Goal: Check status: Check status

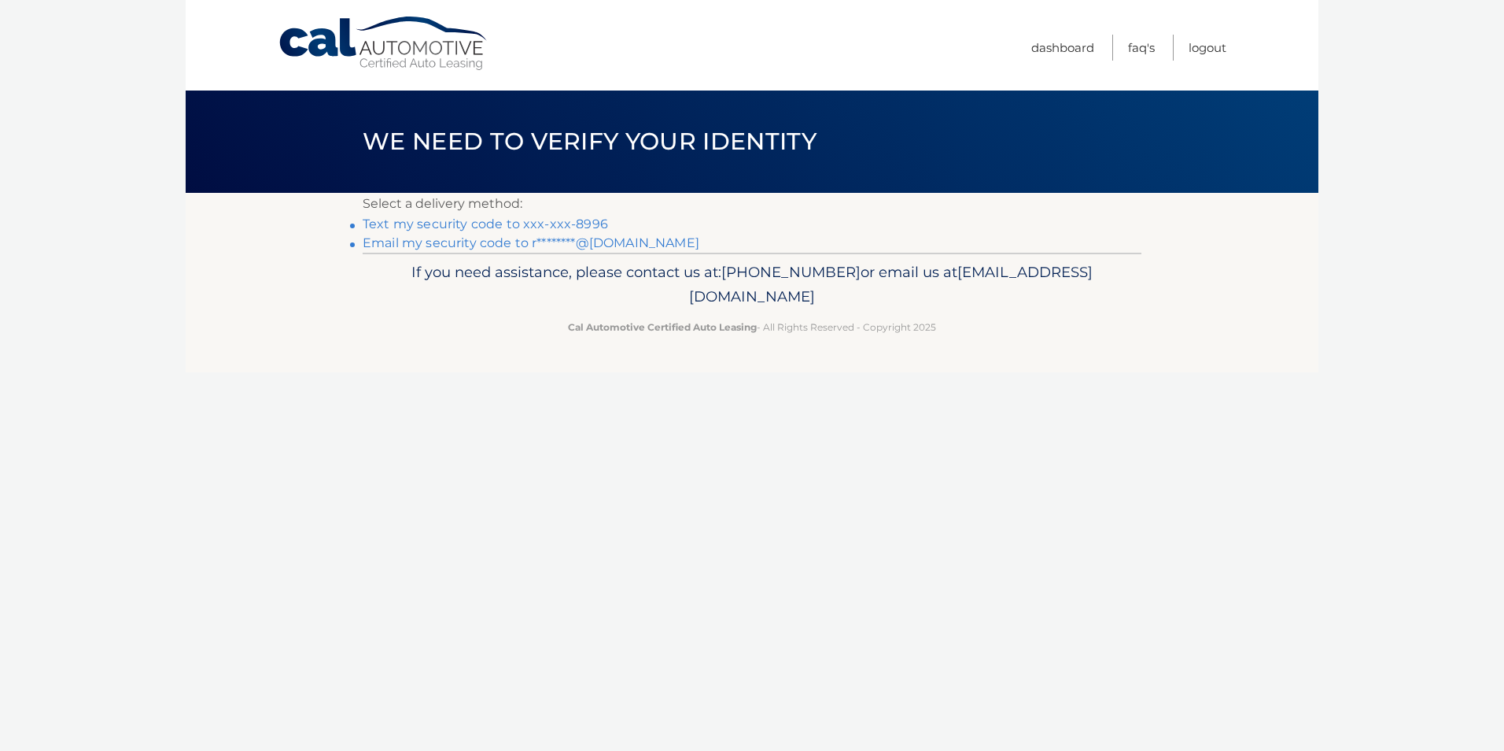
click at [518, 223] on link "Text my security code to xxx-xxx-8996" at bounding box center [485, 223] width 245 height 15
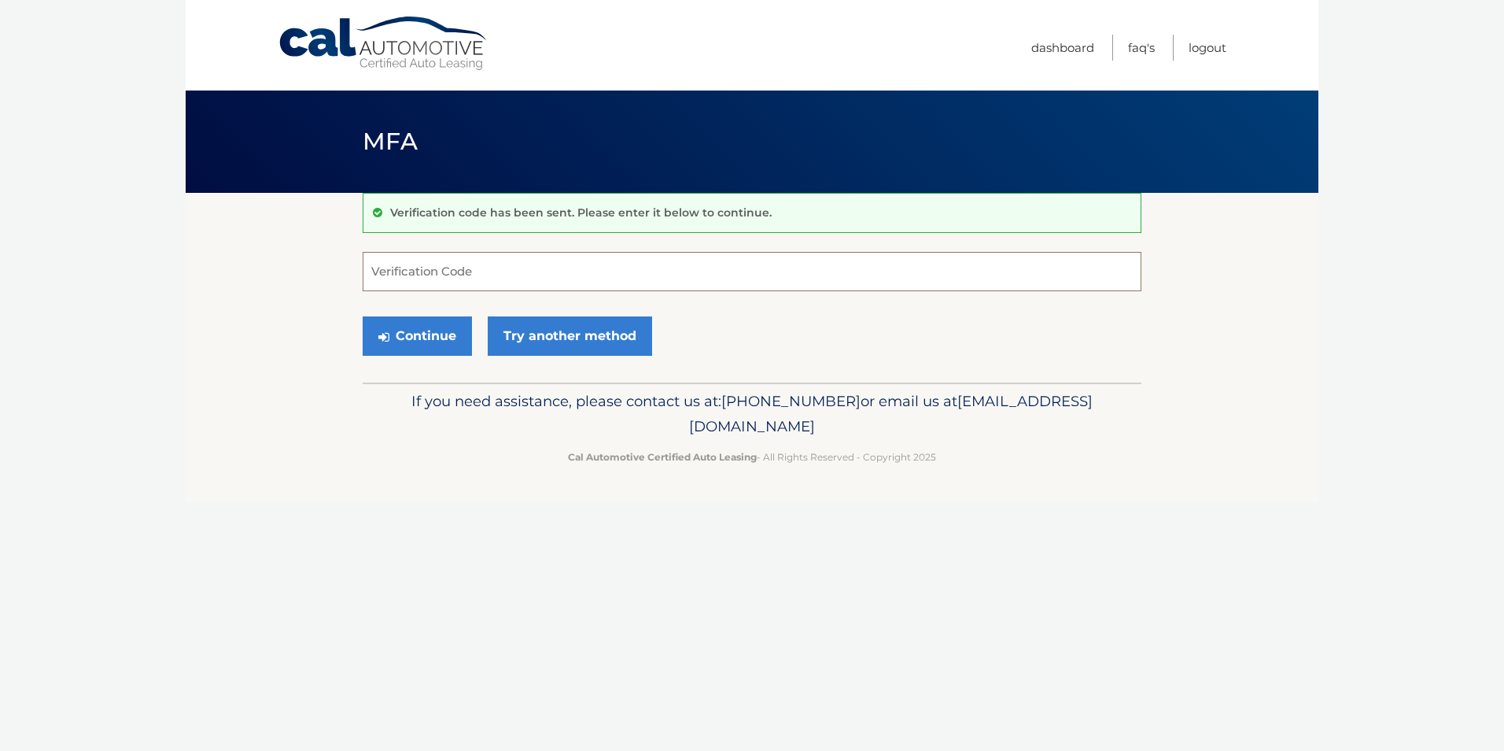
click at [485, 264] on input "Verification Code" at bounding box center [752, 271] width 779 height 39
type input "374601"
click at [441, 336] on button "Continue" at bounding box center [417, 335] width 109 height 39
click at [395, 339] on button "Continue" at bounding box center [417, 335] width 109 height 39
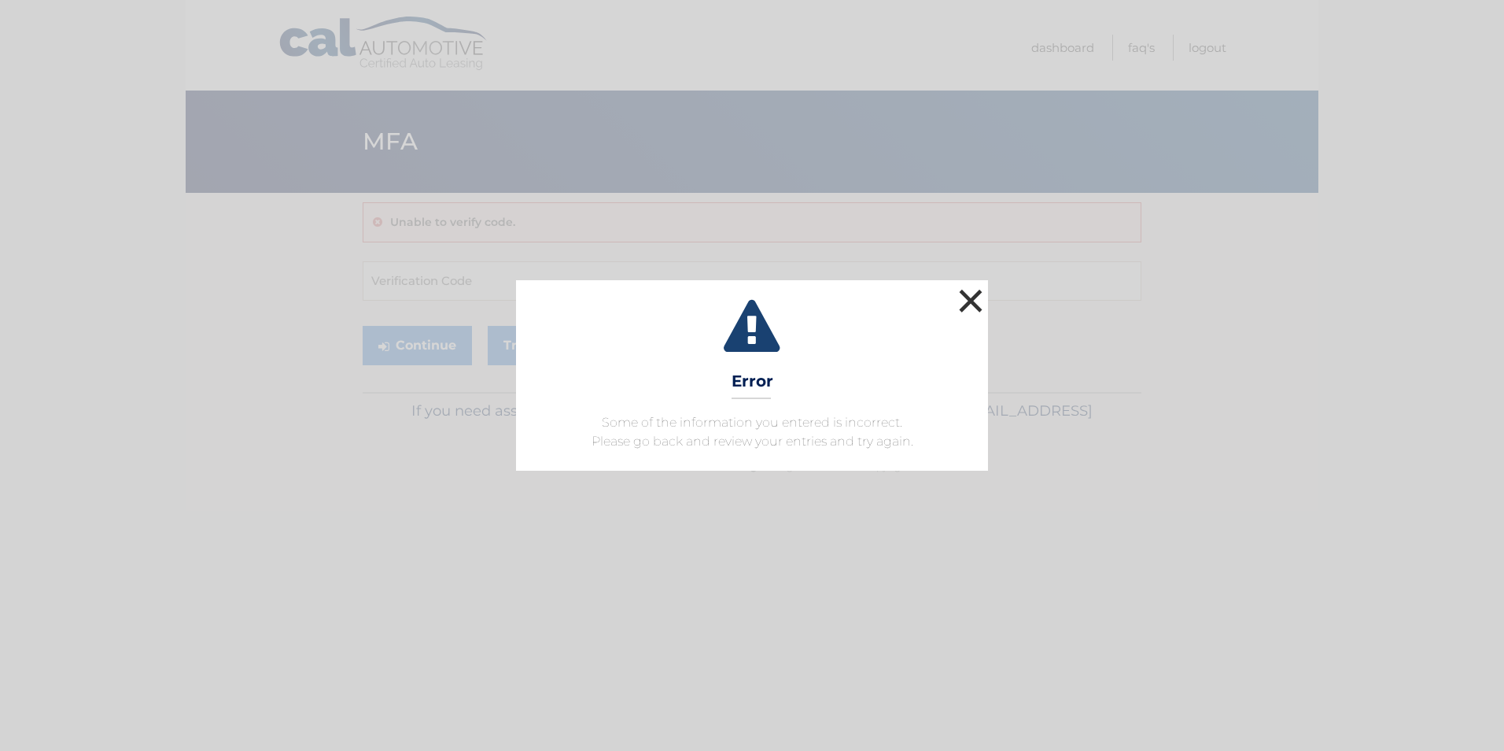
click at [971, 301] on button "×" at bounding box center [970, 300] width 31 height 31
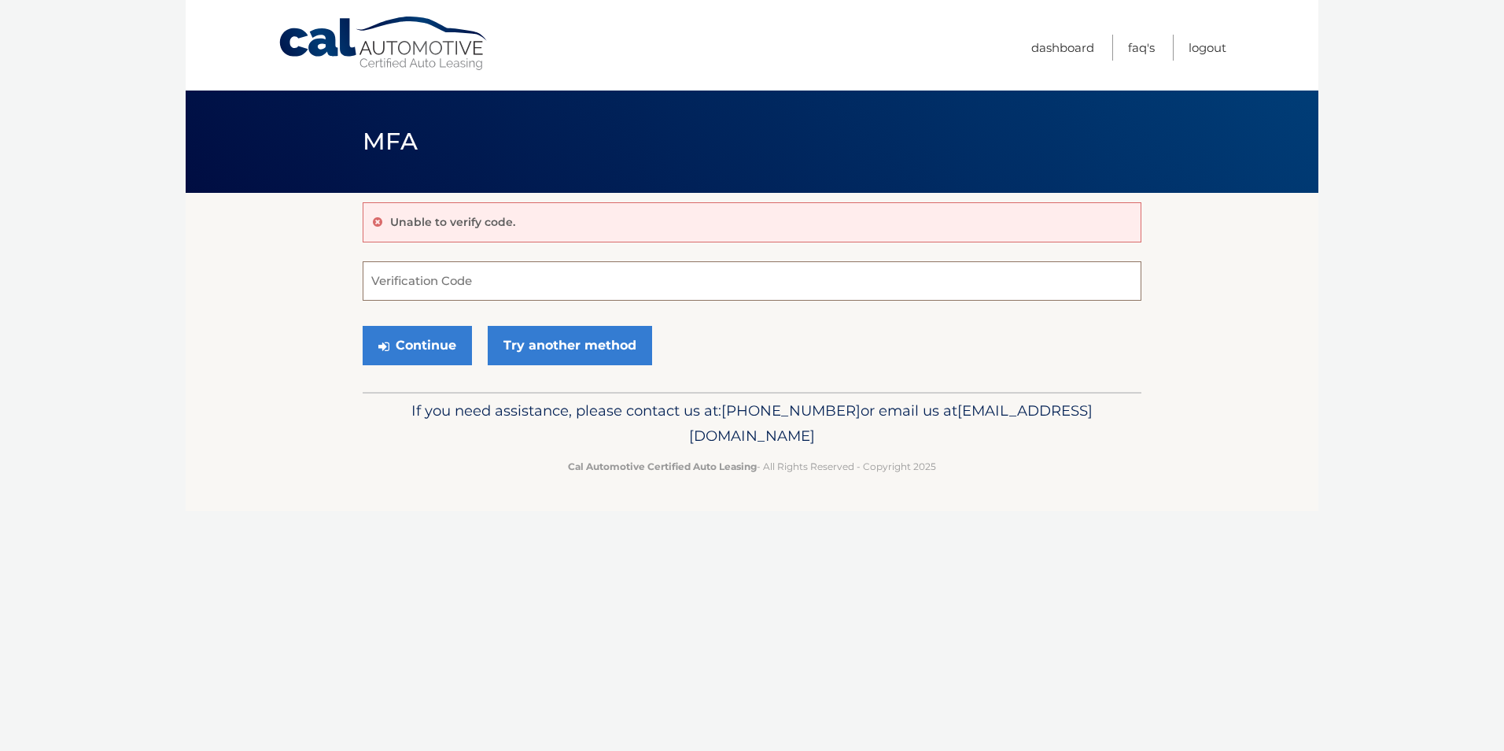
click at [557, 290] on input "Verification Code" at bounding box center [752, 280] width 779 height 39
click at [476, 285] on input "Verification Code" at bounding box center [752, 280] width 779 height 39
type input "374601"
click at [414, 341] on button "Continue" at bounding box center [417, 345] width 109 height 39
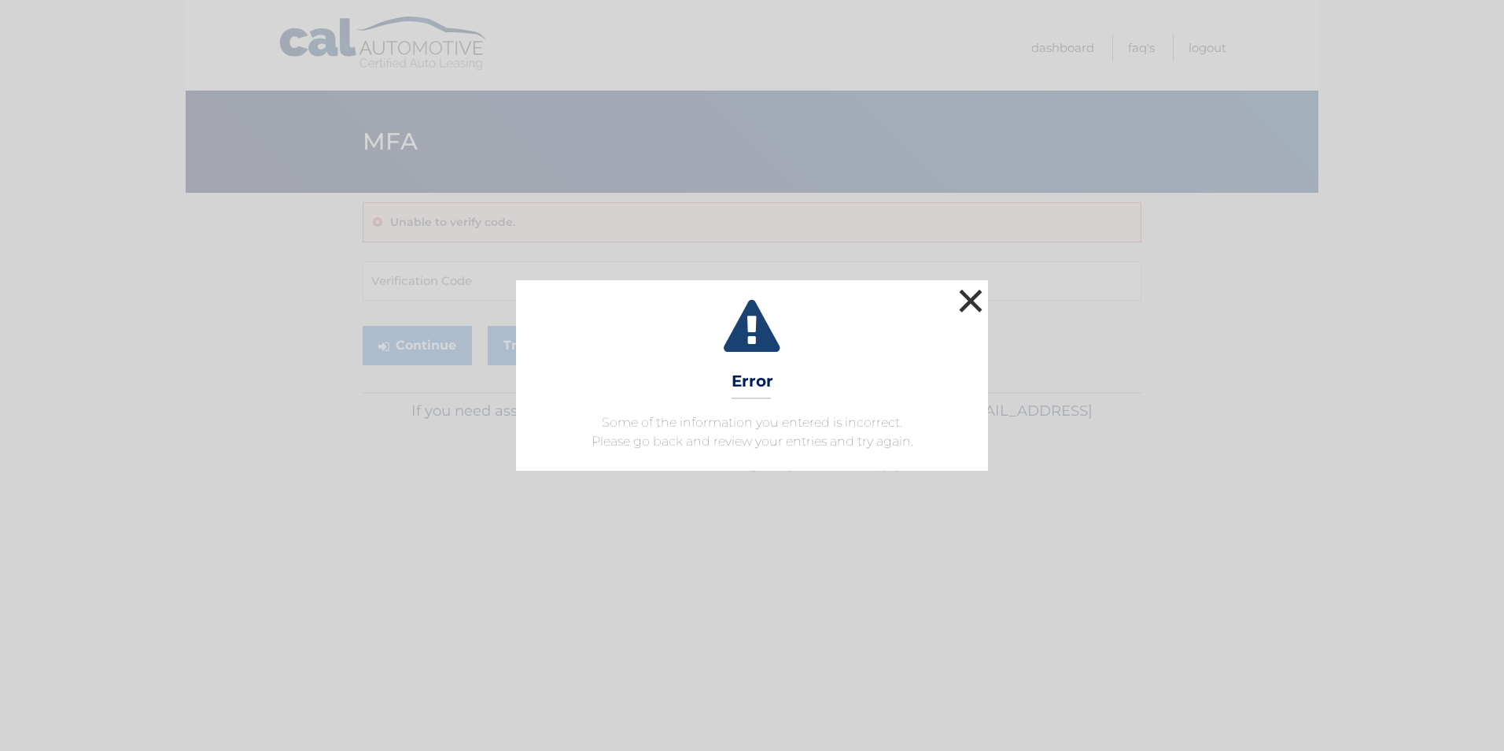
click at [970, 314] on button "×" at bounding box center [970, 300] width 31 height 31
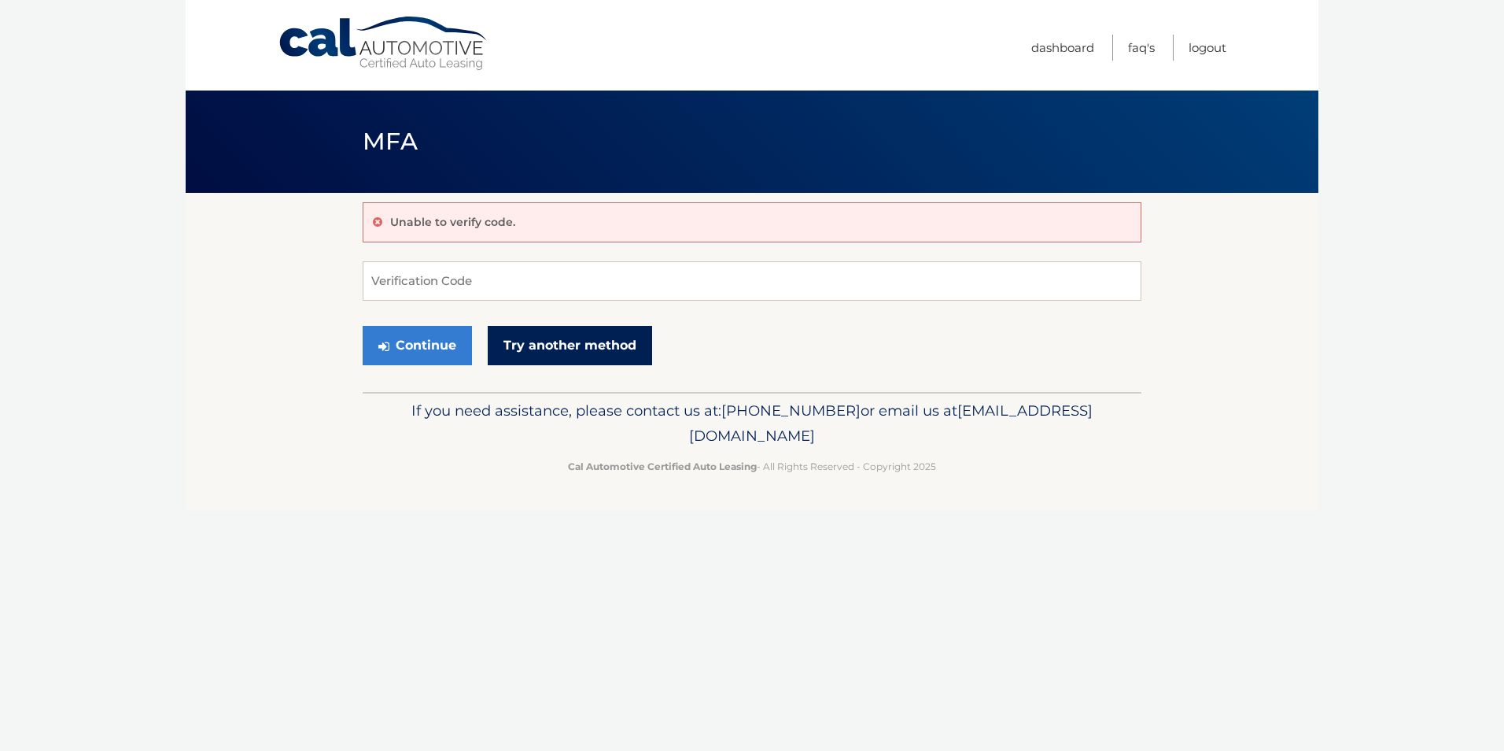
click at [567, 355] on link "Try another method" at bounding box center [570, 345] width 164 height 39
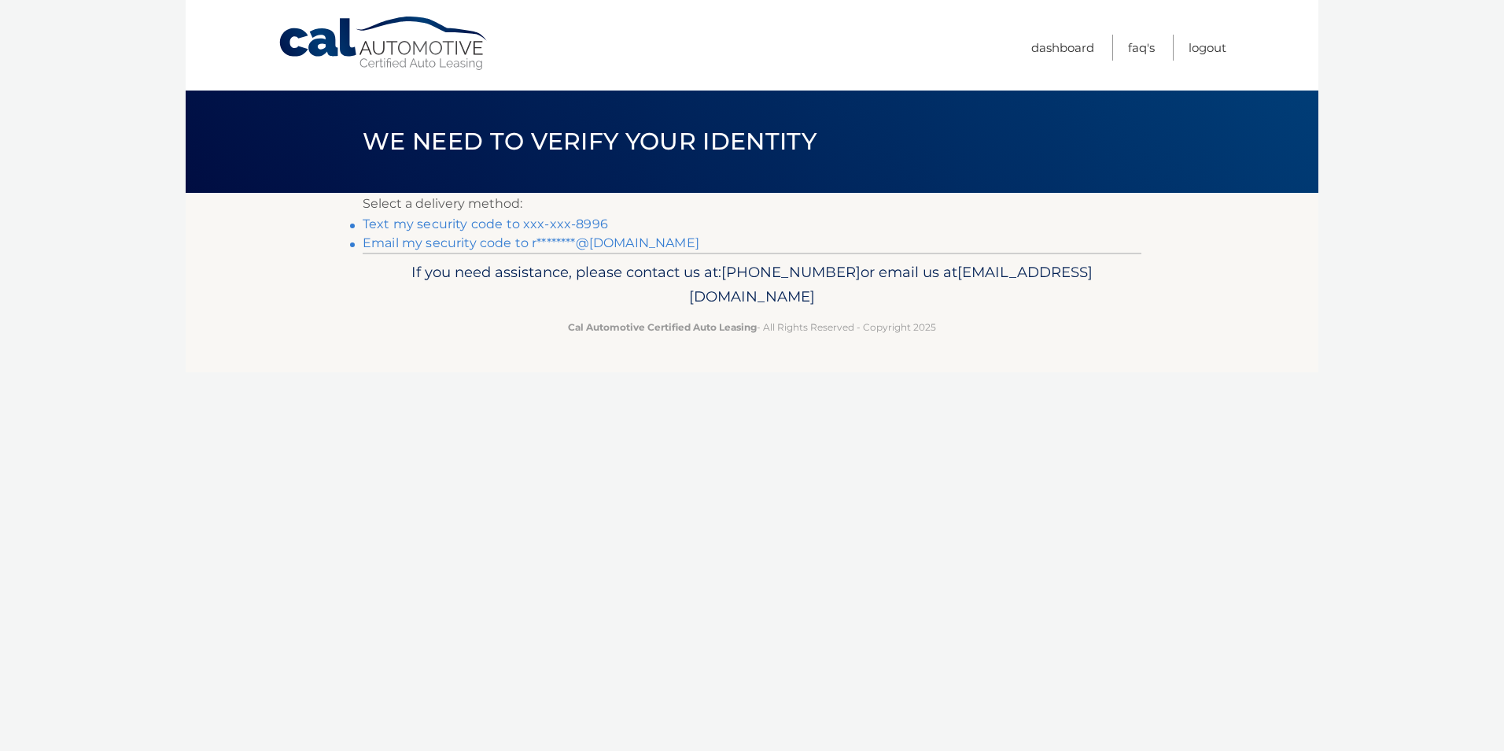
click at [551, 216] on link "Text my security code to xxx-xxx-8996" at bounding box center [485, 223] width 245 height 15
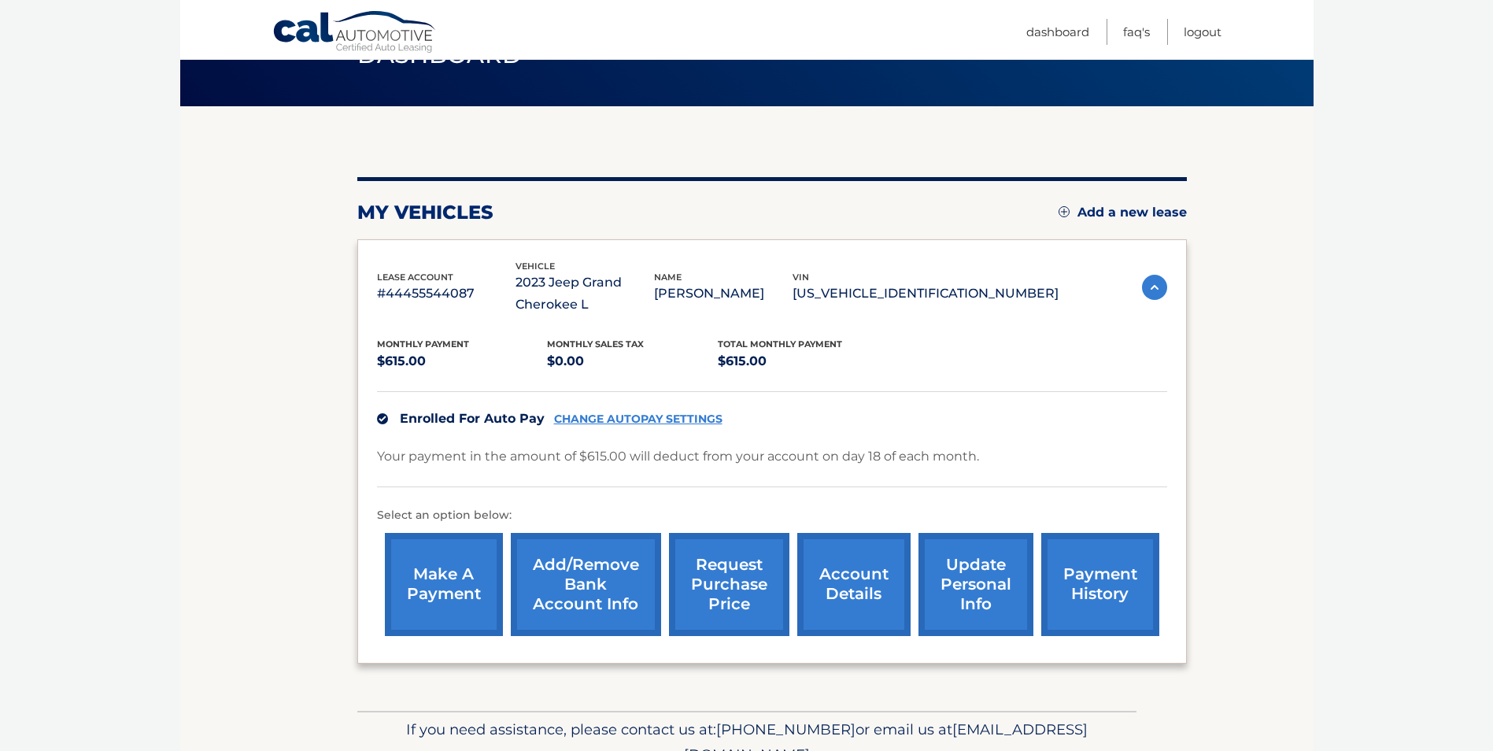
scroll to position [8, 0]
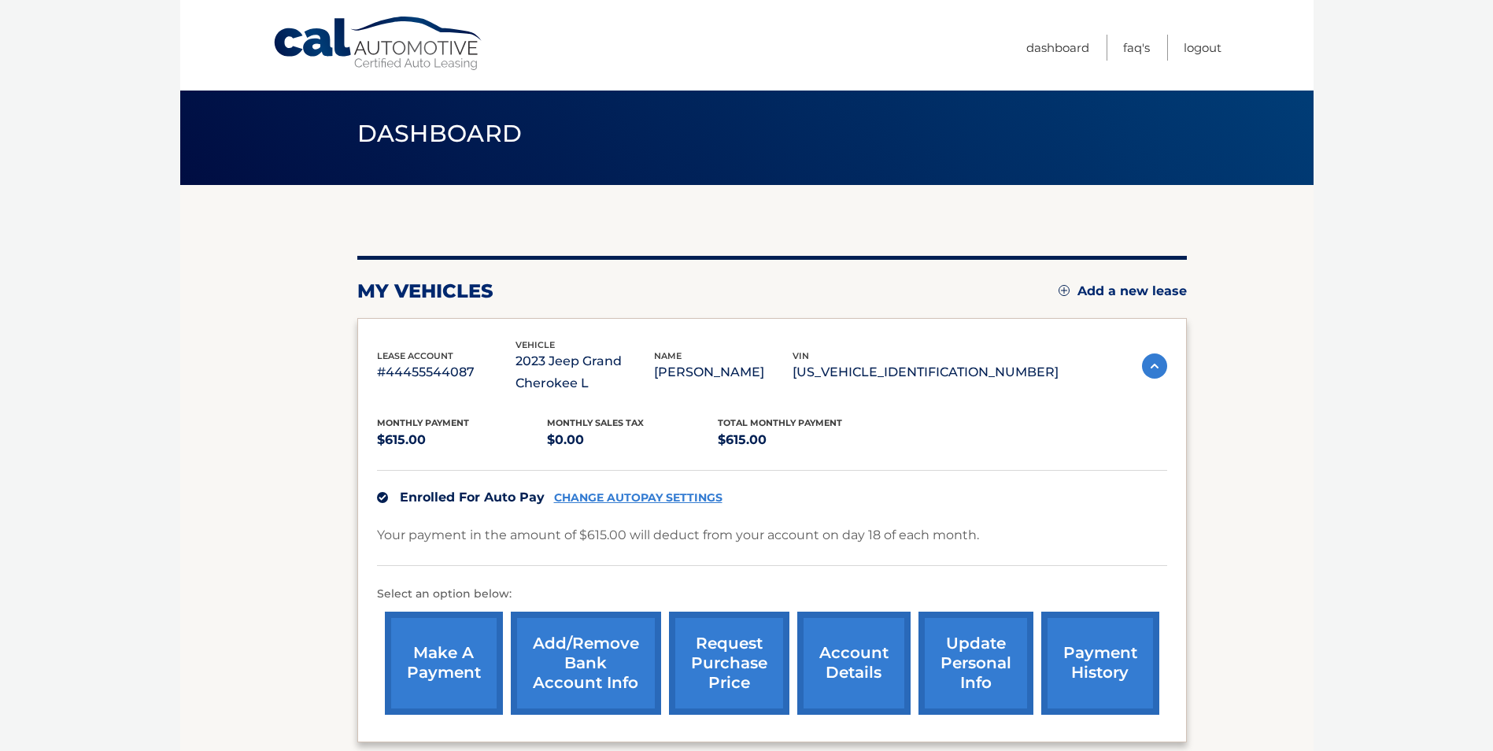
click at [1094, 648] on link "payment history" at bounding box center [1100, 662] width 118 height 103
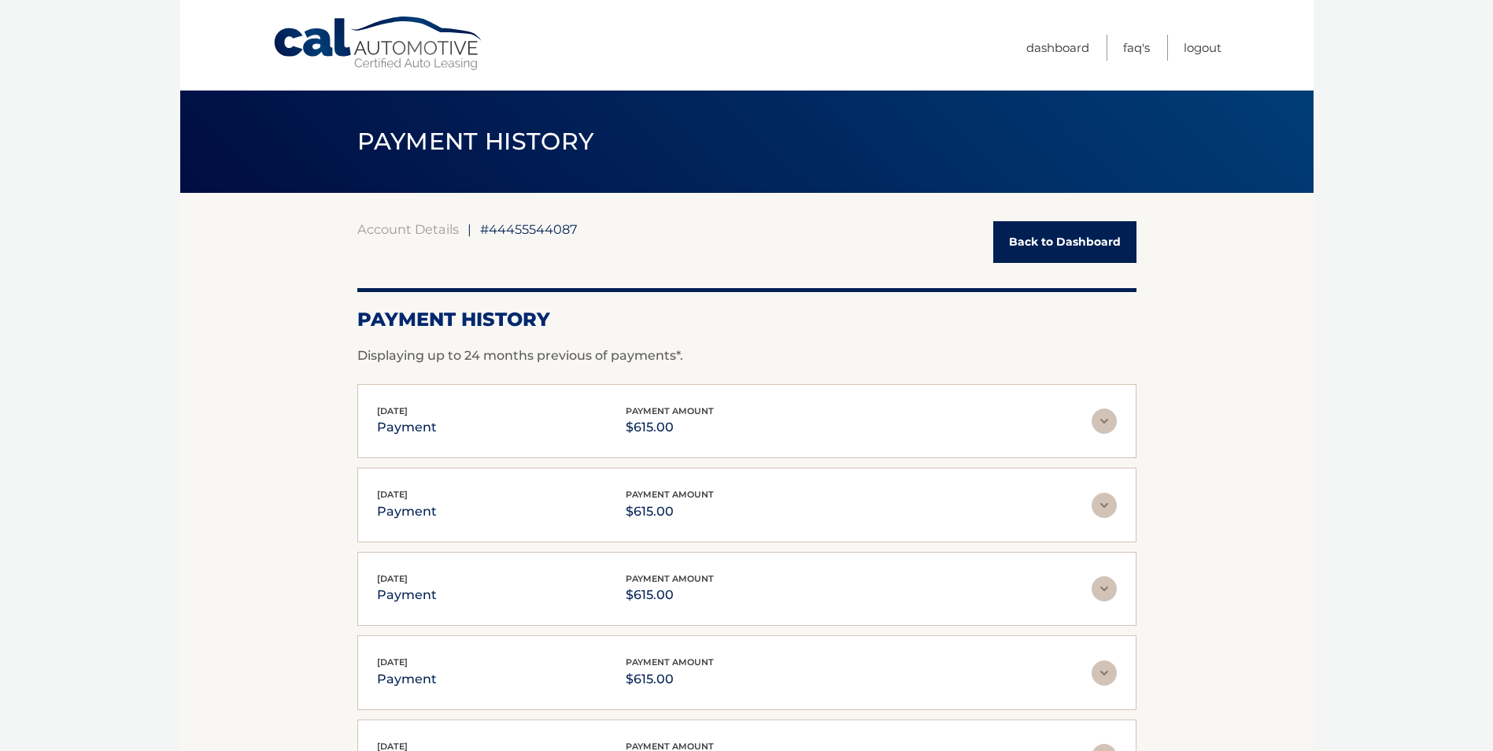
click at [1054, 226] on link "Back to Dashboard" at bounding box center [1064, 242] width 143 height 42
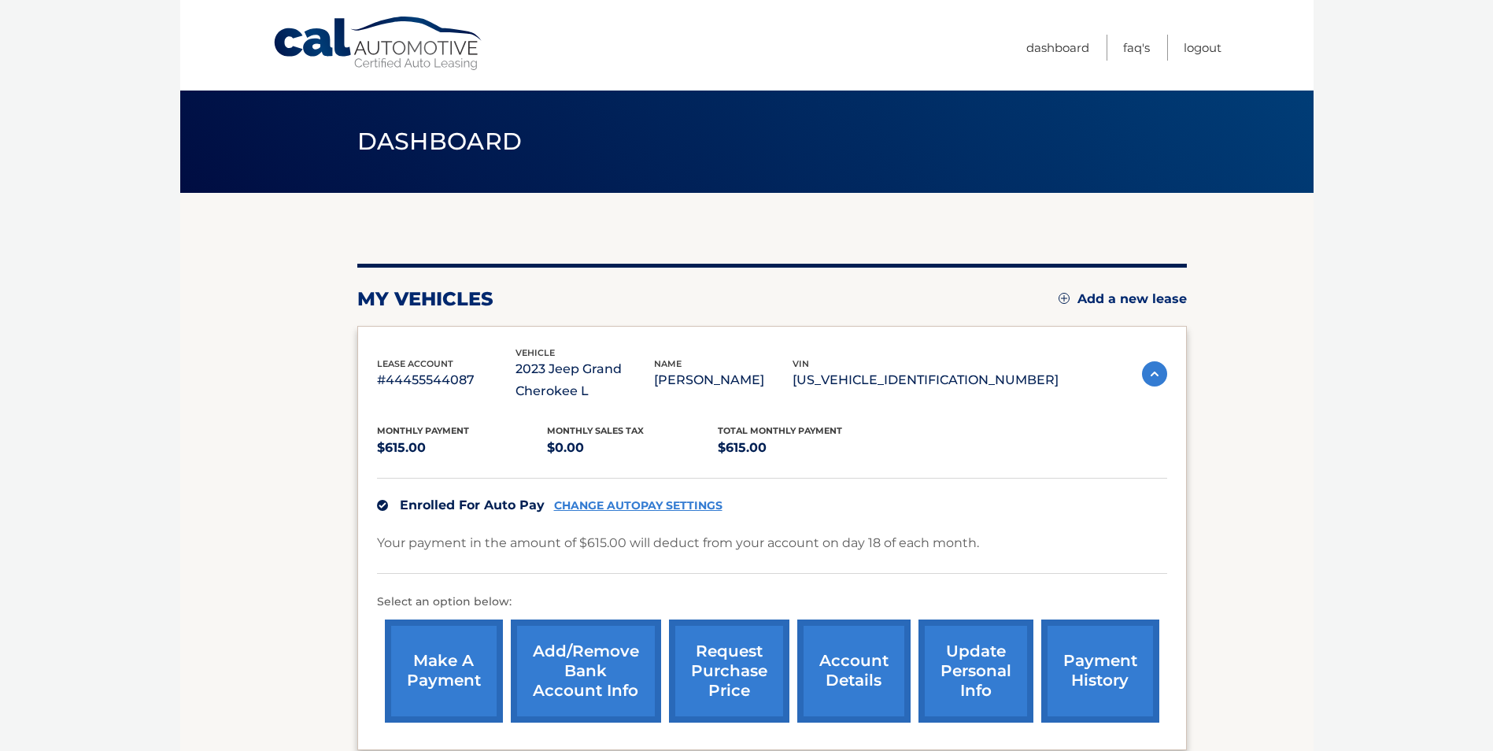
click at [866, 659] on link "account details" at bounding box center [853, 670] width 113 height 103
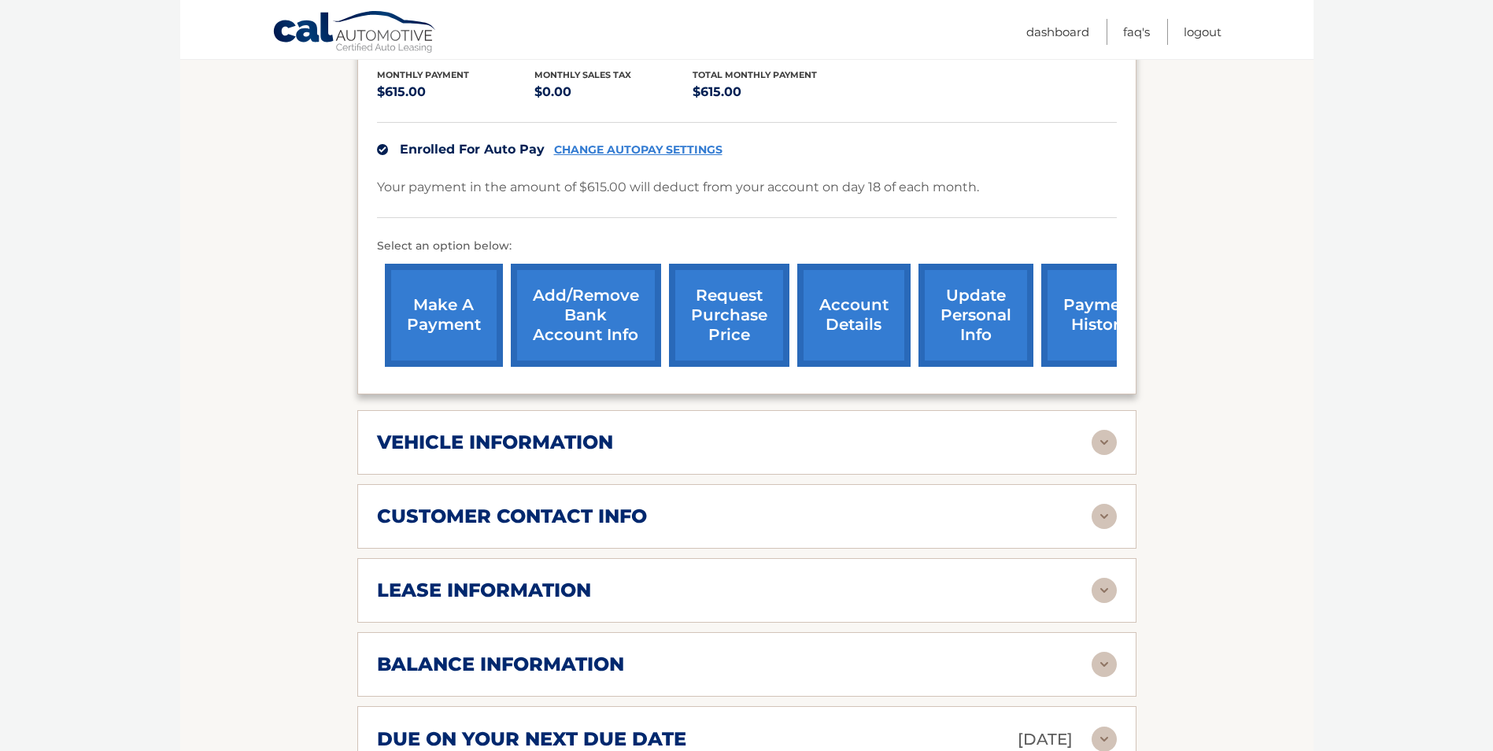
scroll to position [393, 0]
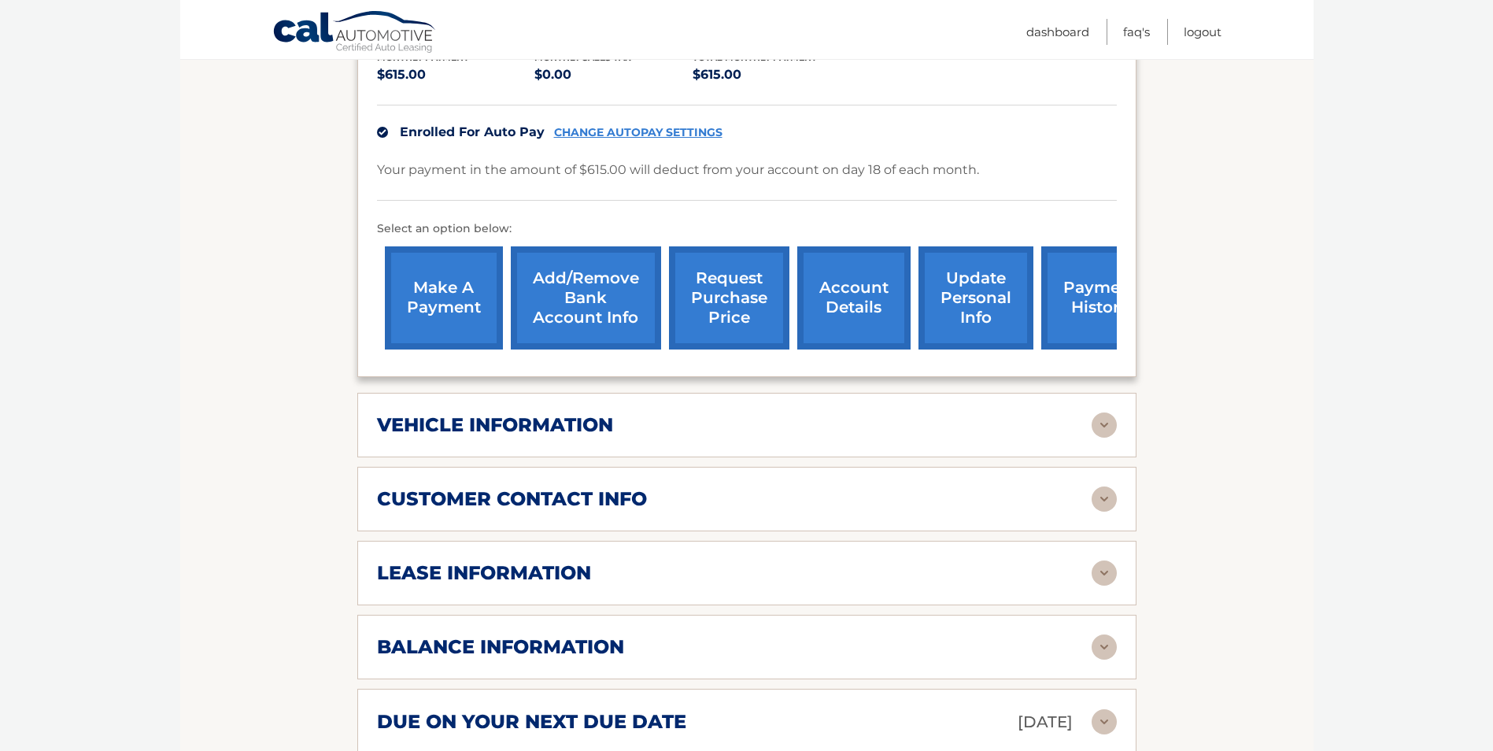
click at [711, 561] on div "lease information" at bounding box center [734, 573] width 714 height 24
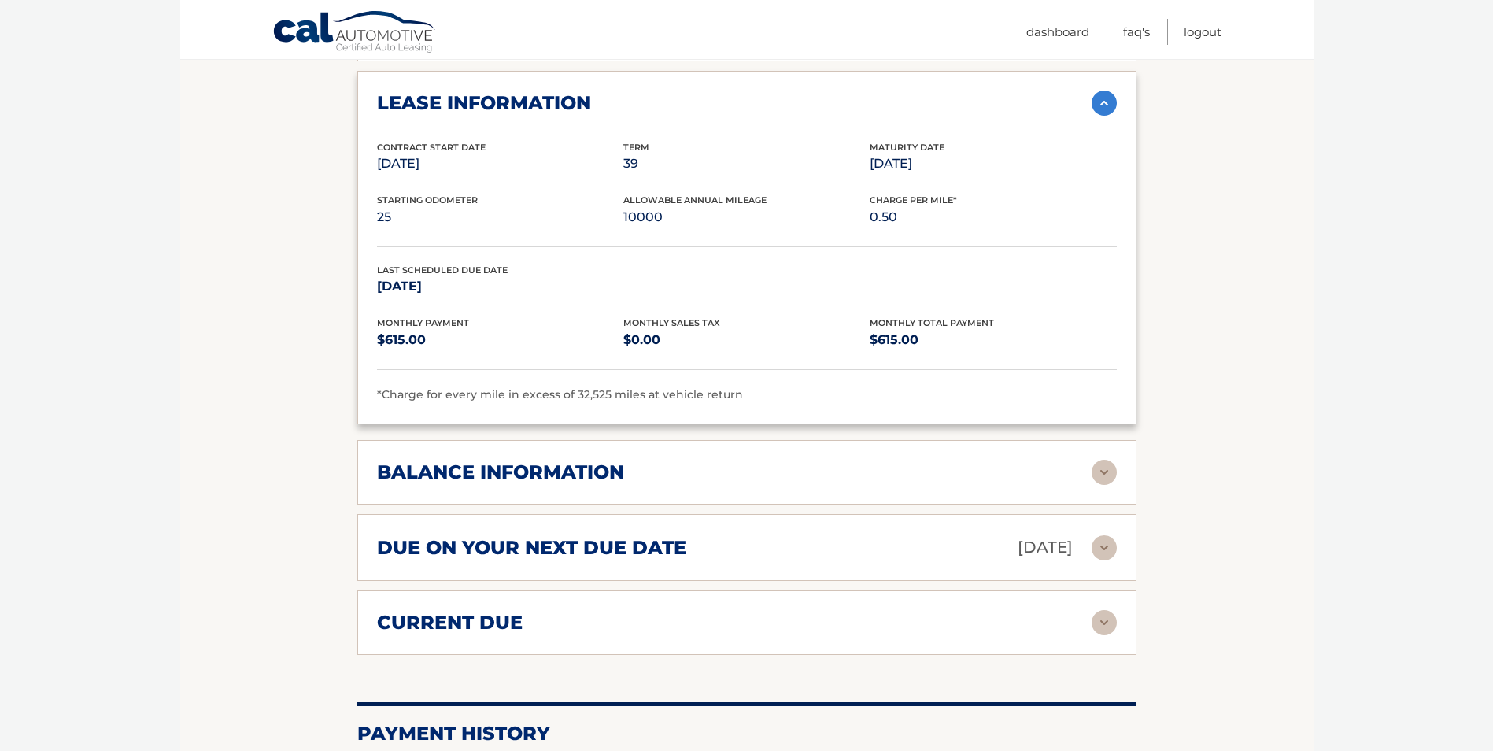
scroll to position [866, 0]
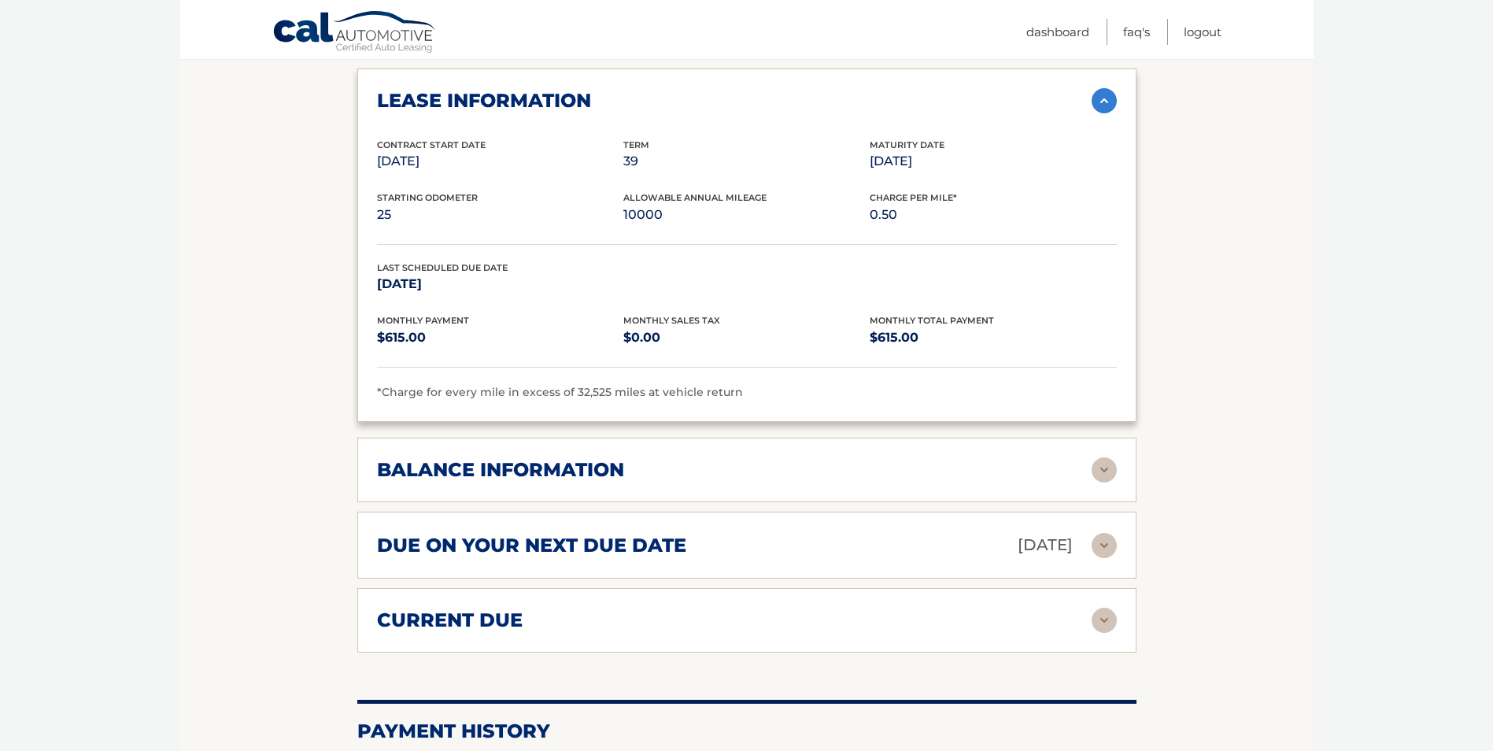
click at [758, 475] on div "balance information" at bounding box center [734, 470] width 714 height 24
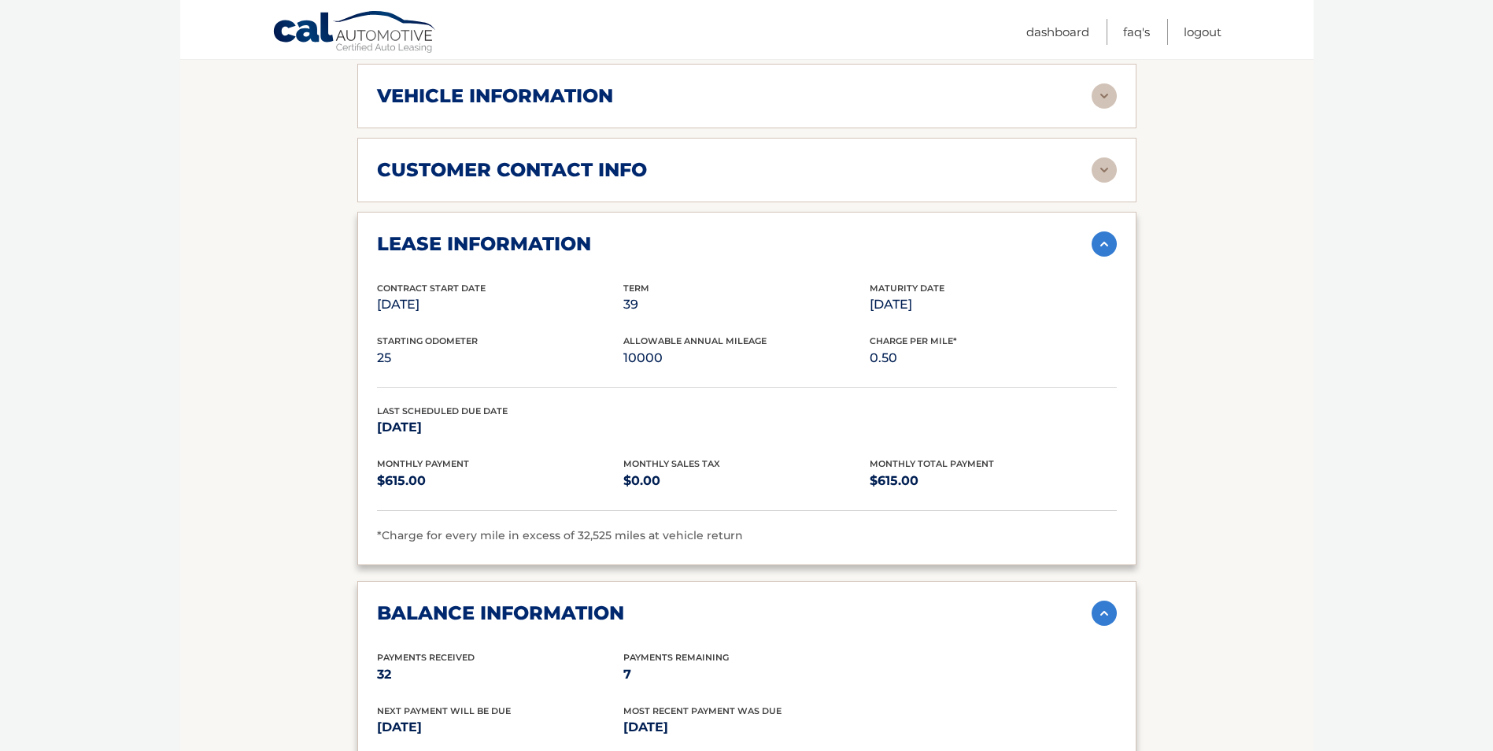
scroll to position [708, 0]
